Goal: Task Accomplishment & Management: Use online tool/utility

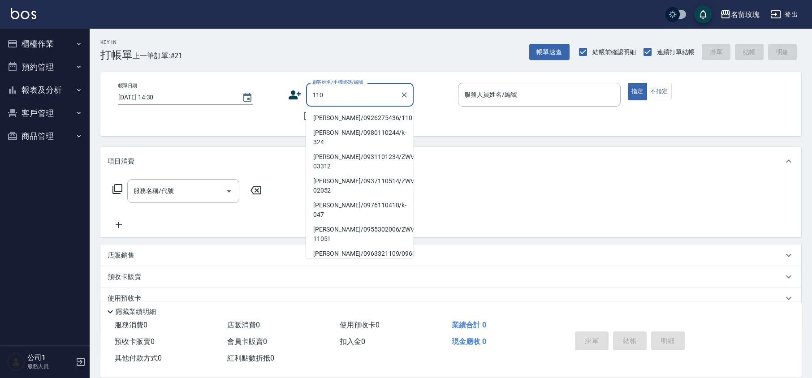
click at [354, 115] on li "[PERSON_NAME]/0926275436/110" at bounding box center [360, 118] width 108 height 15
type input "[PERSON_NAME]/0926275436/110"
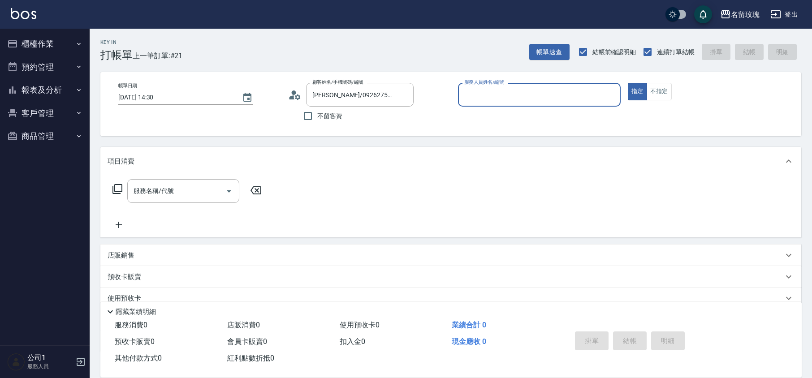
type input "[PERSON_NAME]-5"
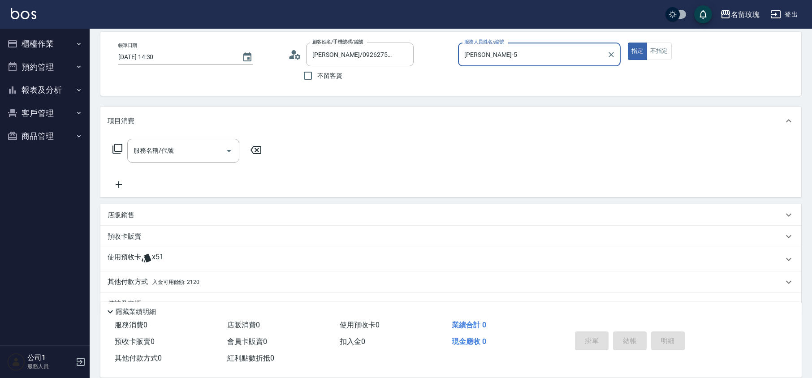
scroll to position [61, 0]
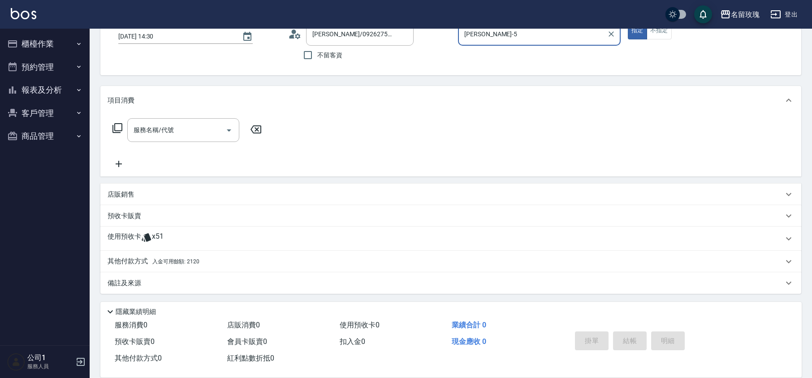
click at [173, 237] on div "使用預收卡 x51" at bounding box center [446, 238] width 676 height 13
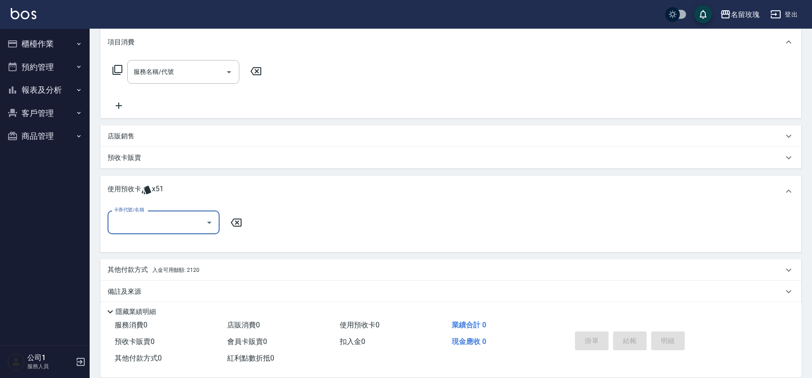
scroll to position [120, 0]
click at [218, 221] on div "卡券代號/名稱" at bounding box center [164, 222] width 112 height 24
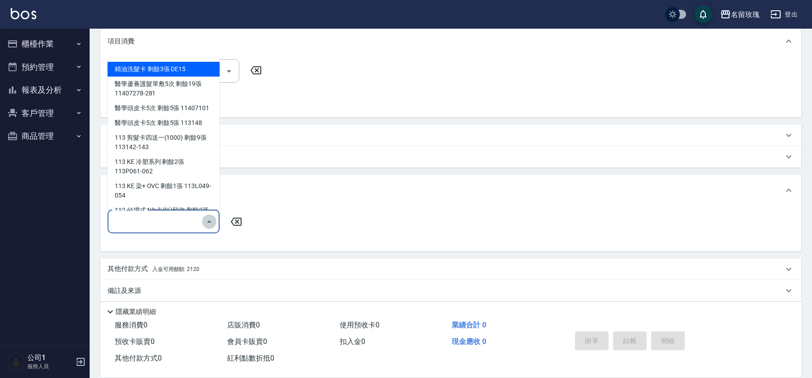
click at [212, 221] on icon "Close" at bounding box center [209, 222] width 11 height 11
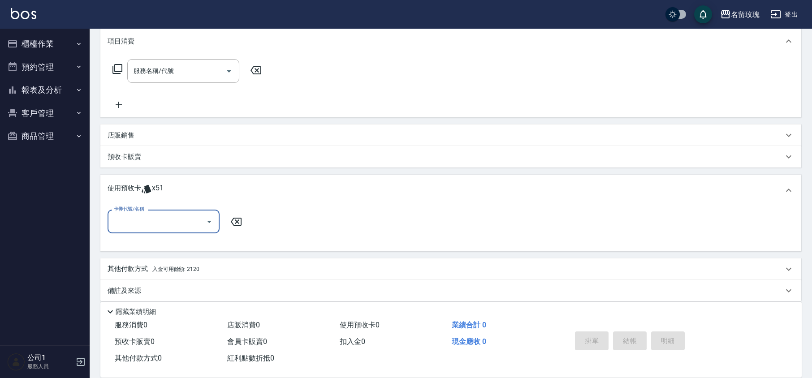
click at [212, 221] on icon "Open" at bounding box center [209, 222] width 11 height 11
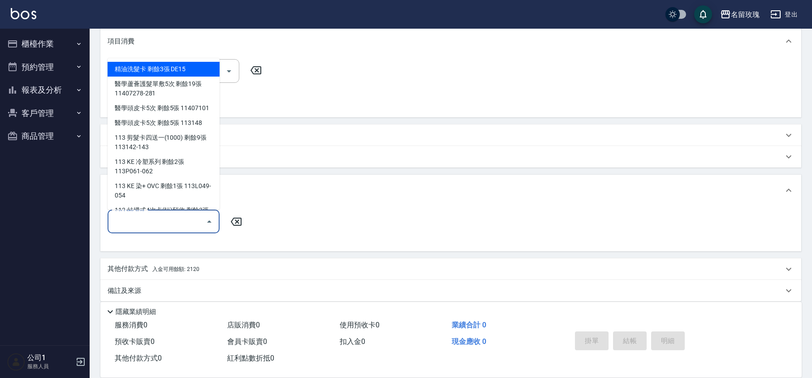
click at [150, 68] on div "精油洗髮卡 剩餘3張 DE15" at bounding box center [164, 69] width 112 height 15
type input "精油洗髮卡 DE15"
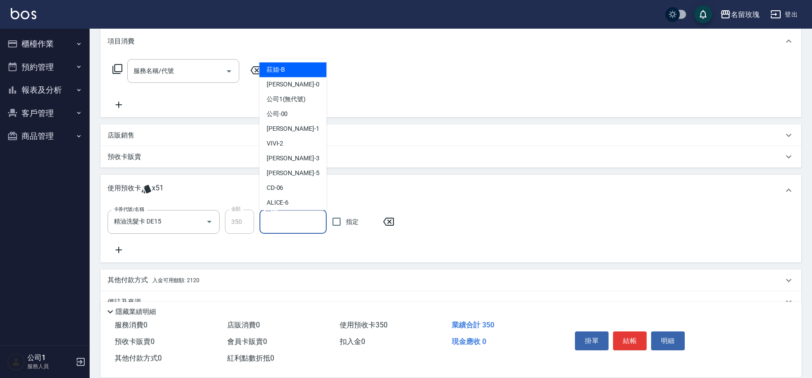
click at [299, 230] on input "洗-1" at bounding box center [293, 222] width 59 height 16
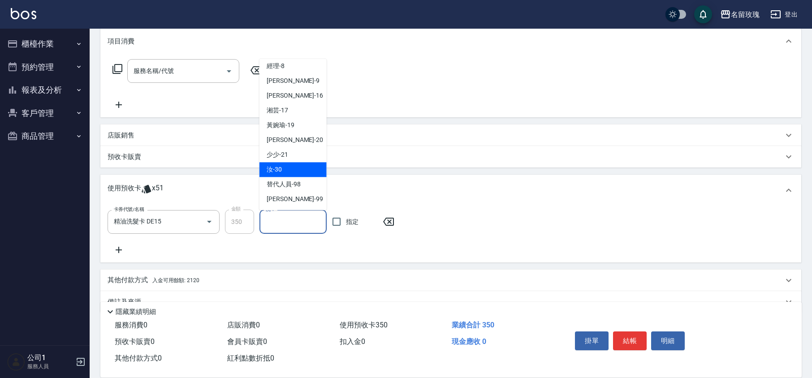
click at [284, 166] on div "汝 -30" at bounding box center [293, 170] width 67 height 15
type input "汝-30"
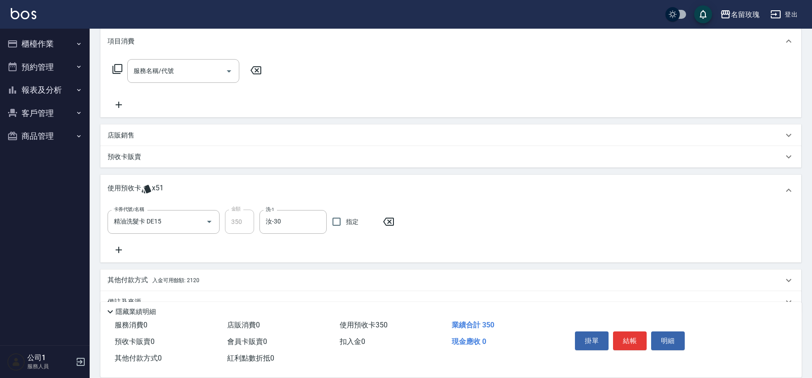
click at [114, 250] on icon at bounding box center [119, 250] width 22 height 11
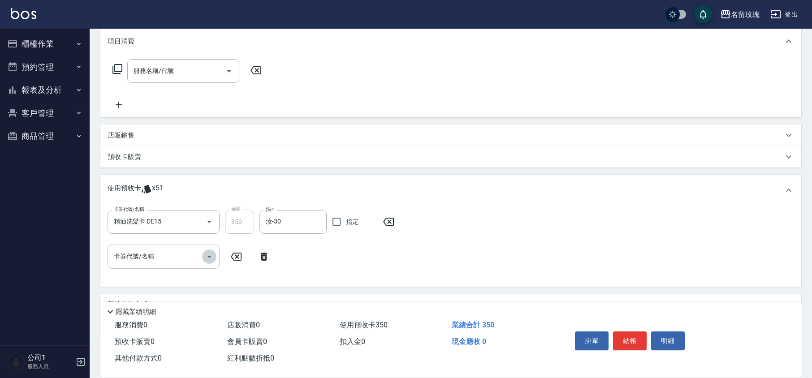
click at [205, 256] on icon "Open" at bounding box center [209, 256] width 11 height 11
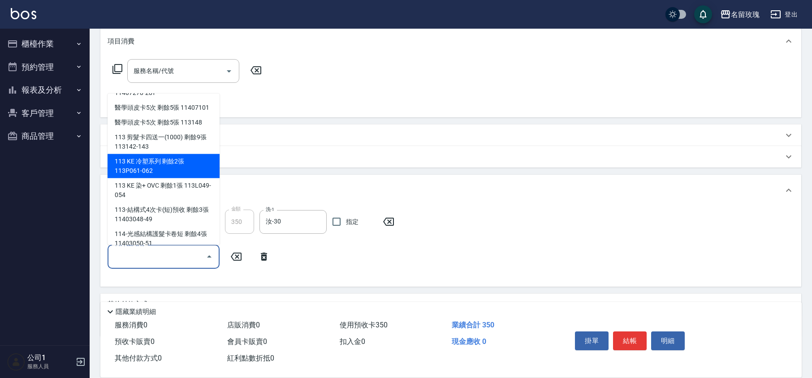
scroll to position [55, 0]
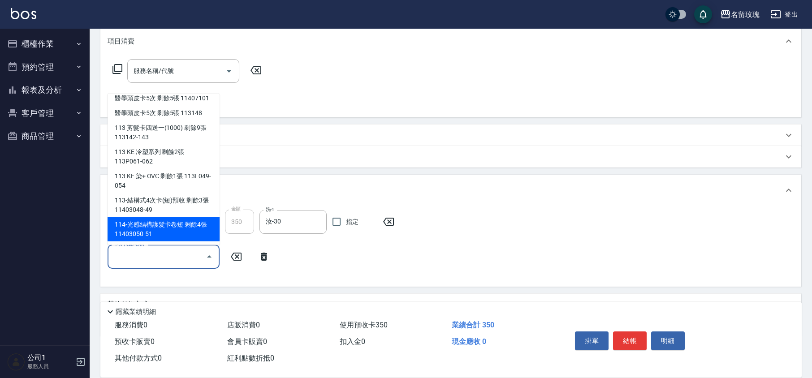
click at [185, 227] on div "114-光感結構護髮卡卷短 剩餘4張 11403050-51" at bounding box center [164, 229] width 112 height 24
type input "114-光感結構護髮卡卷短 11403050-51"
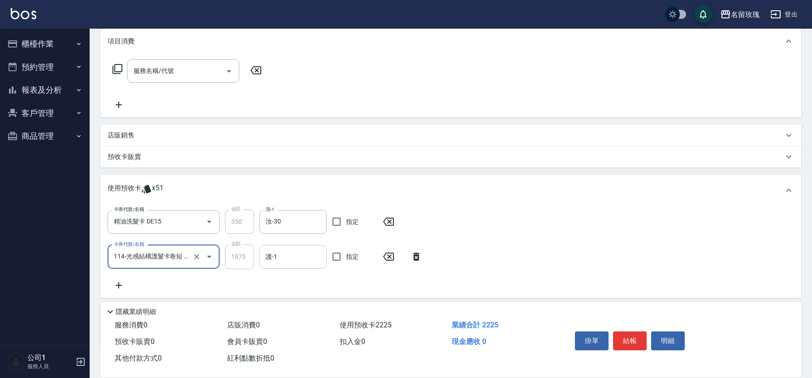
click at [299, 264] on input "護-1" at bounding box center [293, 257] width 59 height 16
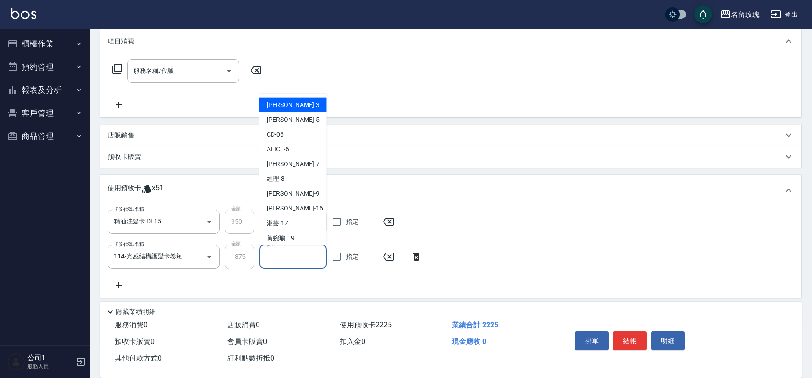
scroll to position [167, 0]
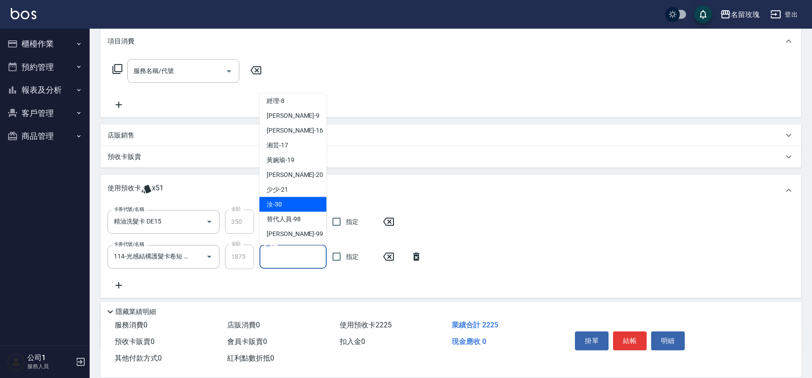
click at [293, 200] on div "汝 -30" at bounding box center [293, 204] width 67 height 15
type input "汝-30"
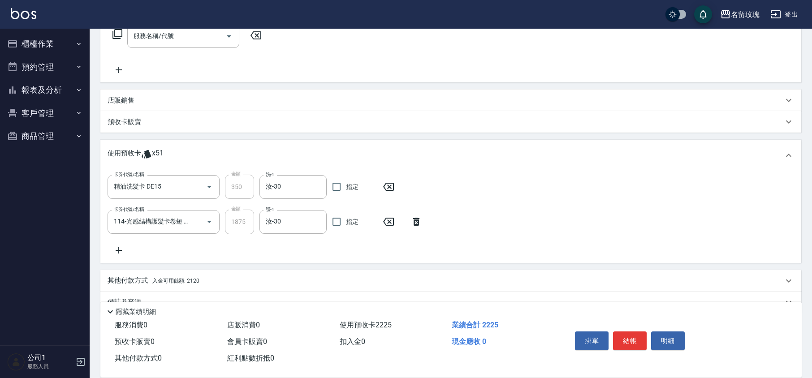
scroll to position [174, 0]
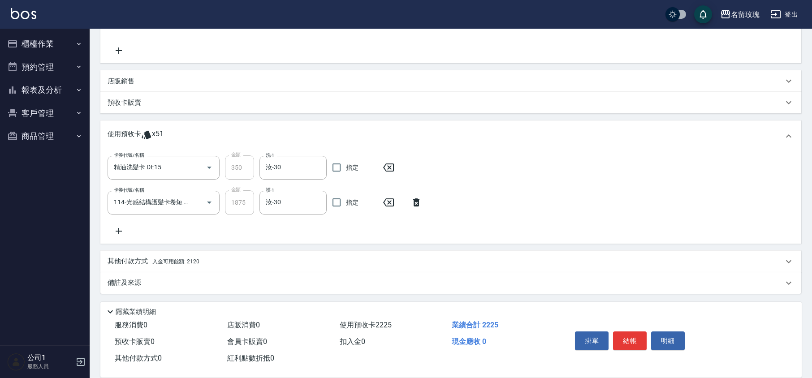
click at [304, 232] on div "卡券代號/名稱 精油洗髮卡 DE15 卡券代號/名稱 金額 350 金額 洗-1 汝-30 洗-1 指定 卡券代號/名稱 114-光感結構護髮卡卷短 1140…" at bounding box center [451, 196] width 687 height 81
type input "[DATE] 15:49"
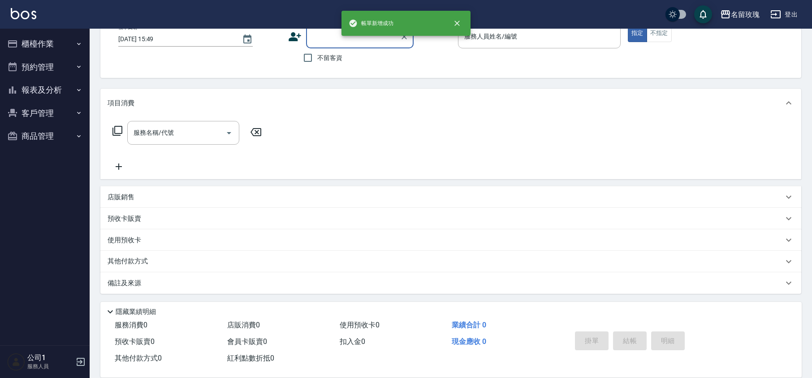
scroll to position [0, 0]
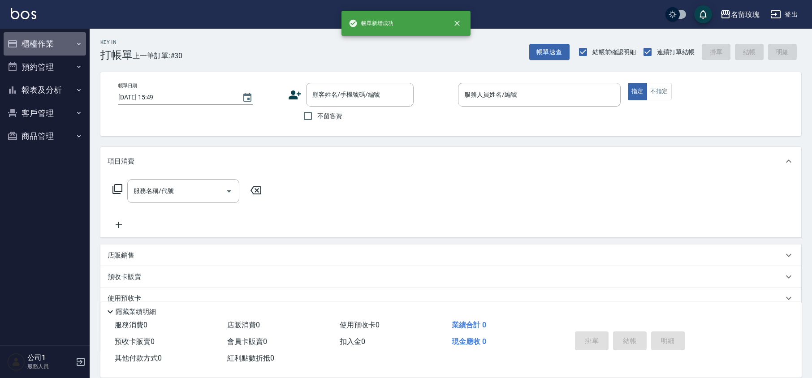
click at [39, 41] on button "櫃檯作業" at bounding box center [45, 43] width 82 height 23
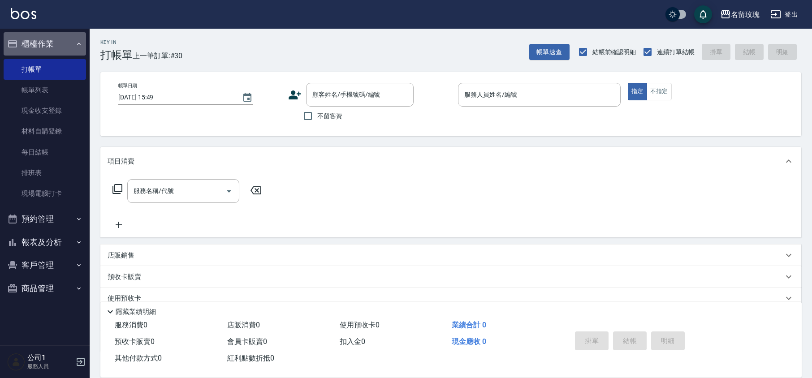
click at [39, 41] on button "櫃檯作業" at bounding box center [45, 43] width 82 height 23
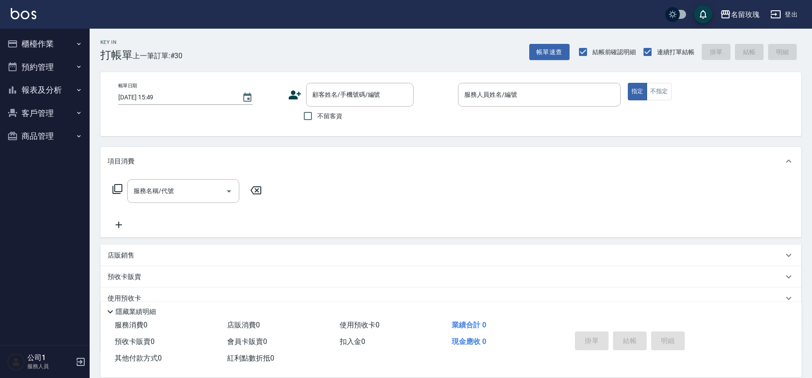
click at [195, 52] on div "Key In 打帳單 上一筆訂單:#30 帳單速查 結帳前確認明細 連續打單結帳 掛單 結帳 明細" at bounding box center [446, 45] width 712 height 33
click at [52, 94] on button "報表及分析" at bounding box center [45, 89] width 82 height 23
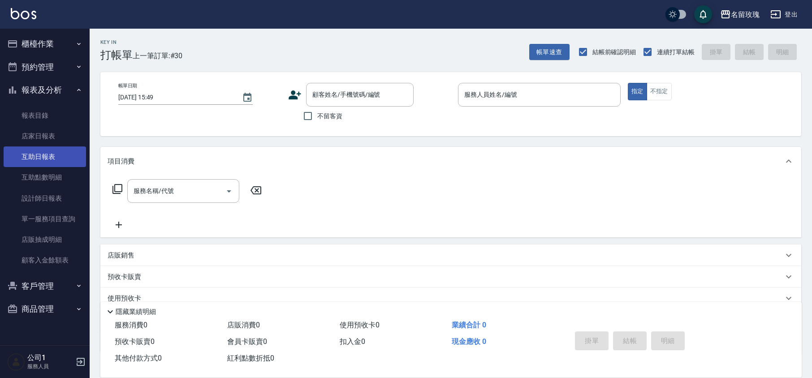
click at [57, 160] on link "互助日報表" at bounding box center [45, 157] width 82 height 21
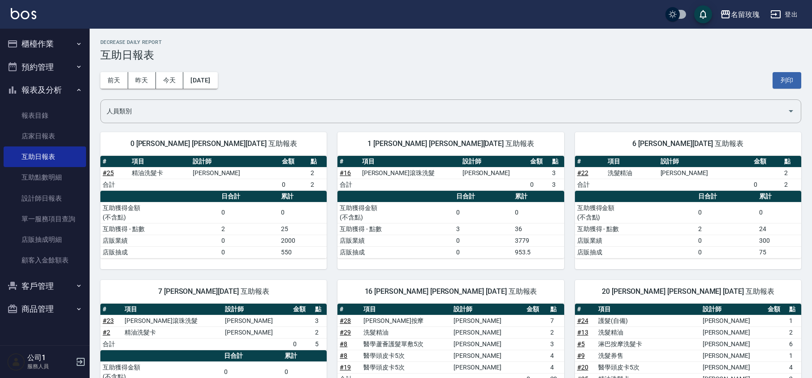
click at [341, 46] on div "Decrease Daily Report 互助日報表" at bounding box center [450, 50] width 701 height 22
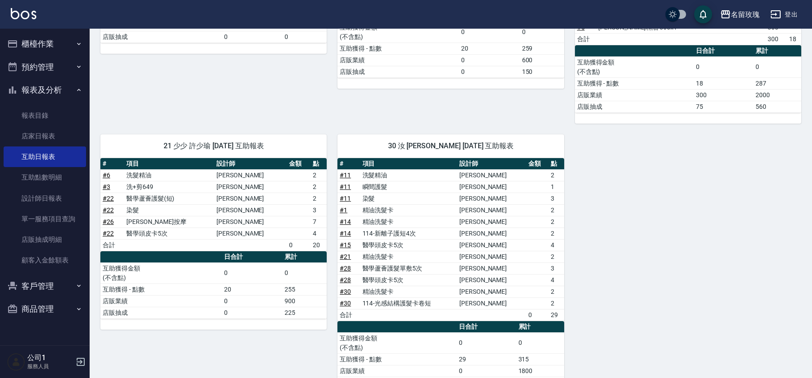
scroll to position [354, 0]
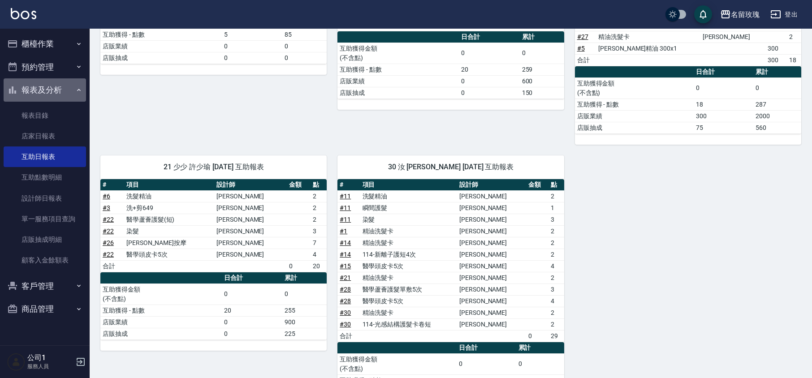
click at [43, 94] on button "報表及分析" at bounding box center [45, 89] width 82 height 23
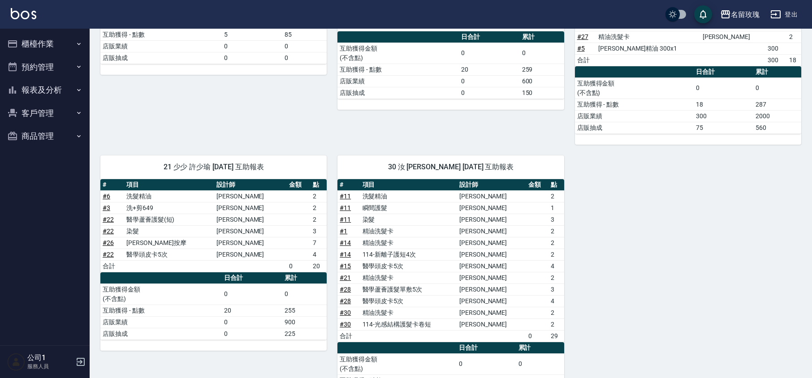
click at [48, 44] on button "櫃檯作業" at bounding box center [45, 43] width 82 height 23
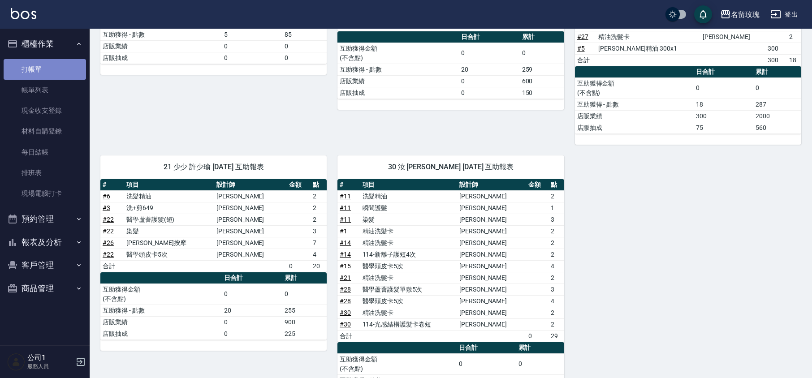
click at [47, 65] on link "打帳單" at bounding box center [45, 69] width 82 height 21
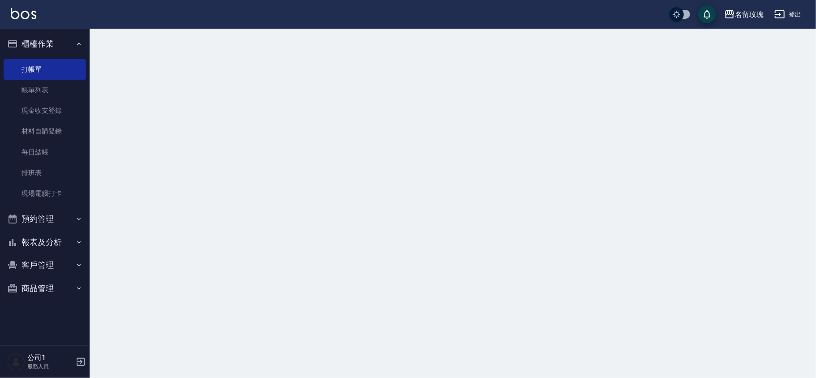
click at [56, 42] on button "櫃檯作業" at bounding box center [45, 43] width 82 height 23
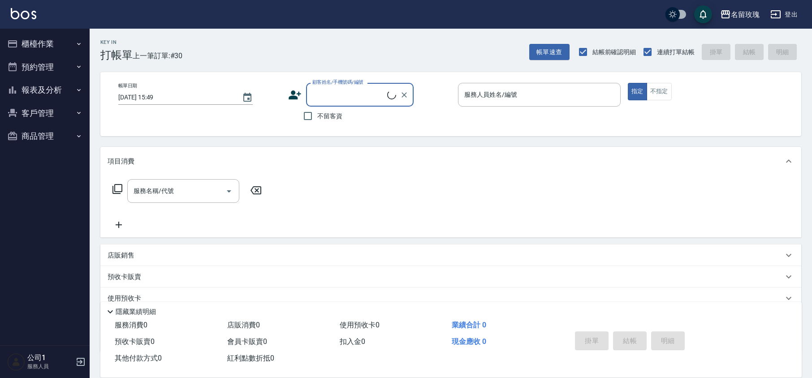
click at [185, 43] on div "Key In 打帳單 上一筆訂單:#30 帳單速查 結帳前確認明細 連續打單結帳 掛單 結帳 明細" at bounding box center [446, 45] width 712 height 33
